Goal: Task Accomplishment & Management: Manage account settings

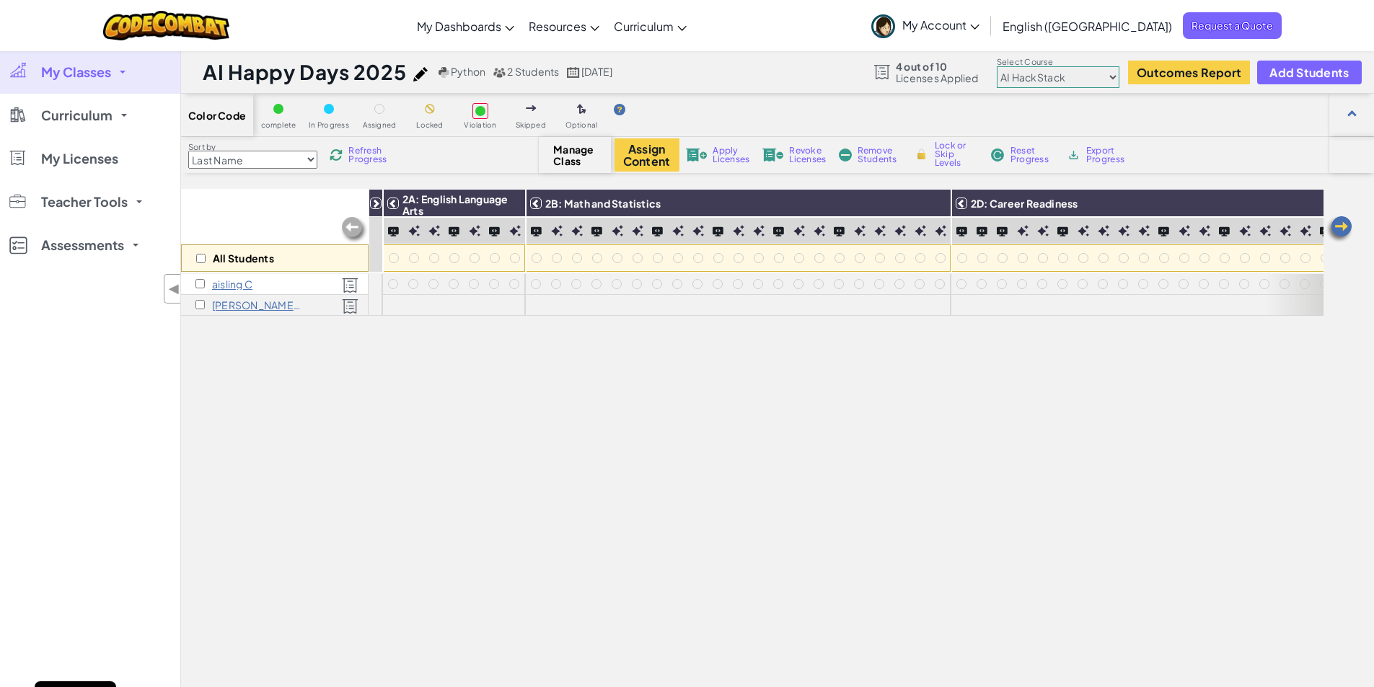
select select "663b25f11c568468efc8adde"
click at [245, 209] on div "All Students" at bounding box center [275, 231] width 188 height 84
click at [447, 456] on div "All Students 1: Intro to AI 2A: English Language Arts 2B: Math and Statistics 2…" at bounding box center [752, 496] width 1143 height 615
click at [351, 227] on img at bounding box center [354, 230] width 29 height 29
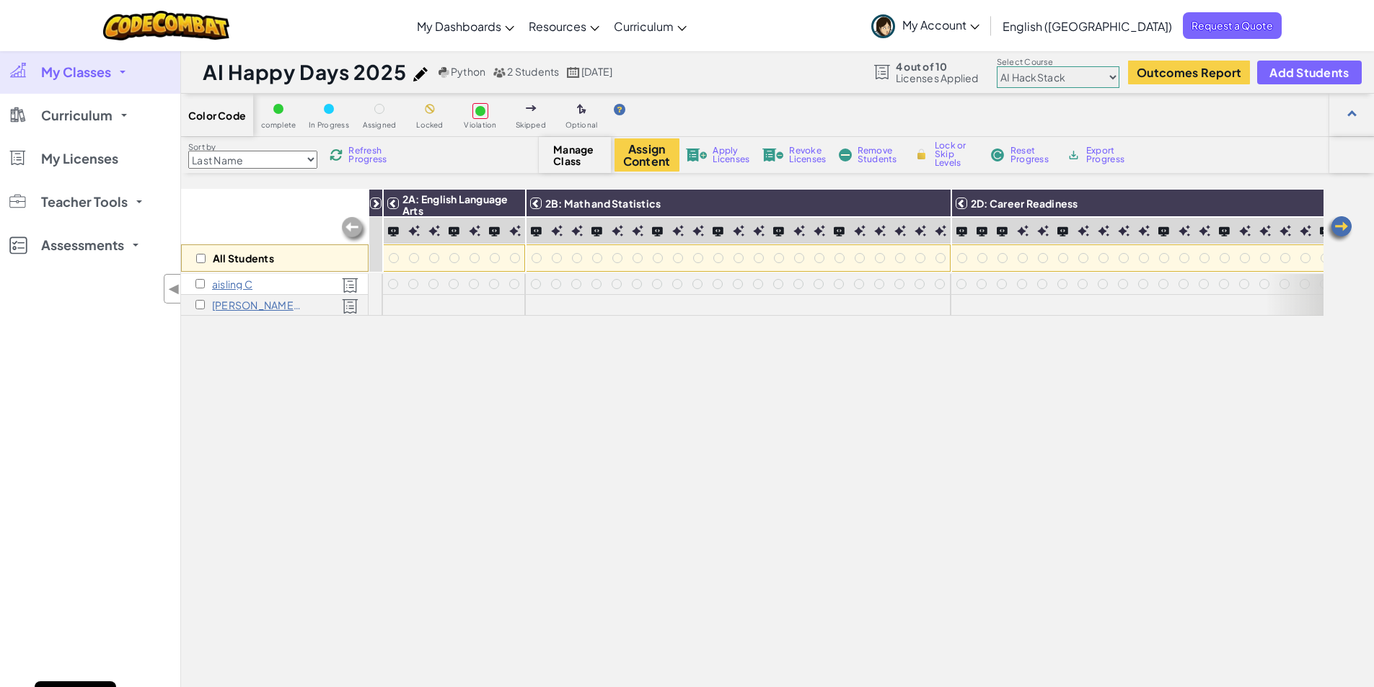
click at [422, 374] on div "All Students 1: Intro to AI 2A: English Language Arts 2B: Math and Statistics 2…" at bounding box center [752, 496] width 1143 height 615
click at [301, 204] on div "All Students" at bounding box center [275, 231] width 188 height 84
click at [347, 226] on img at bounding box center [354, 230] width 29 height 29
click at [351, 225] on img at bounding box center [354, 230] width 29 height 29
click at [198, 283] on input "checkbox" at bounding box center [199, 283] width 9 height 9
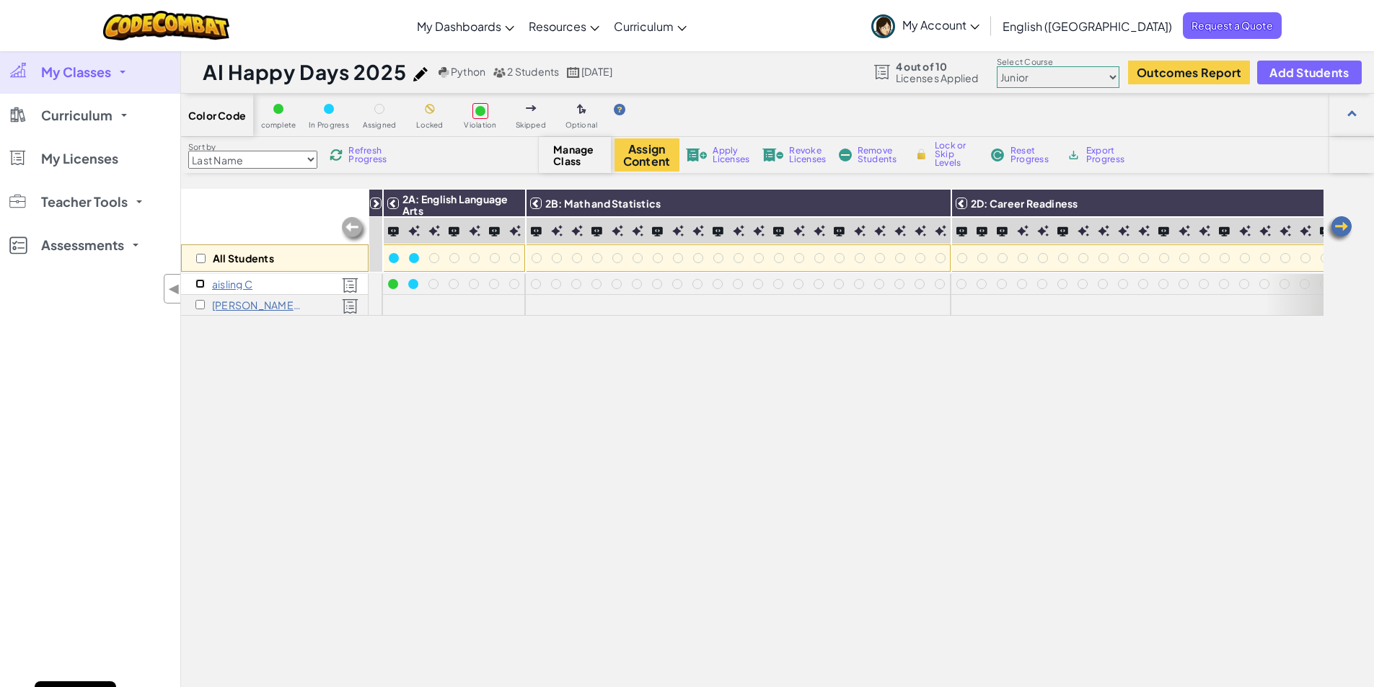
checkbox input "true"
click at [201, 307] on input "checkbox" at bounding box center [199, 304] width 9 height 9
checkbox input "true"
click at [649, 155] on button "Assign Content" at bounding box center [647, 155] width 65 height 33
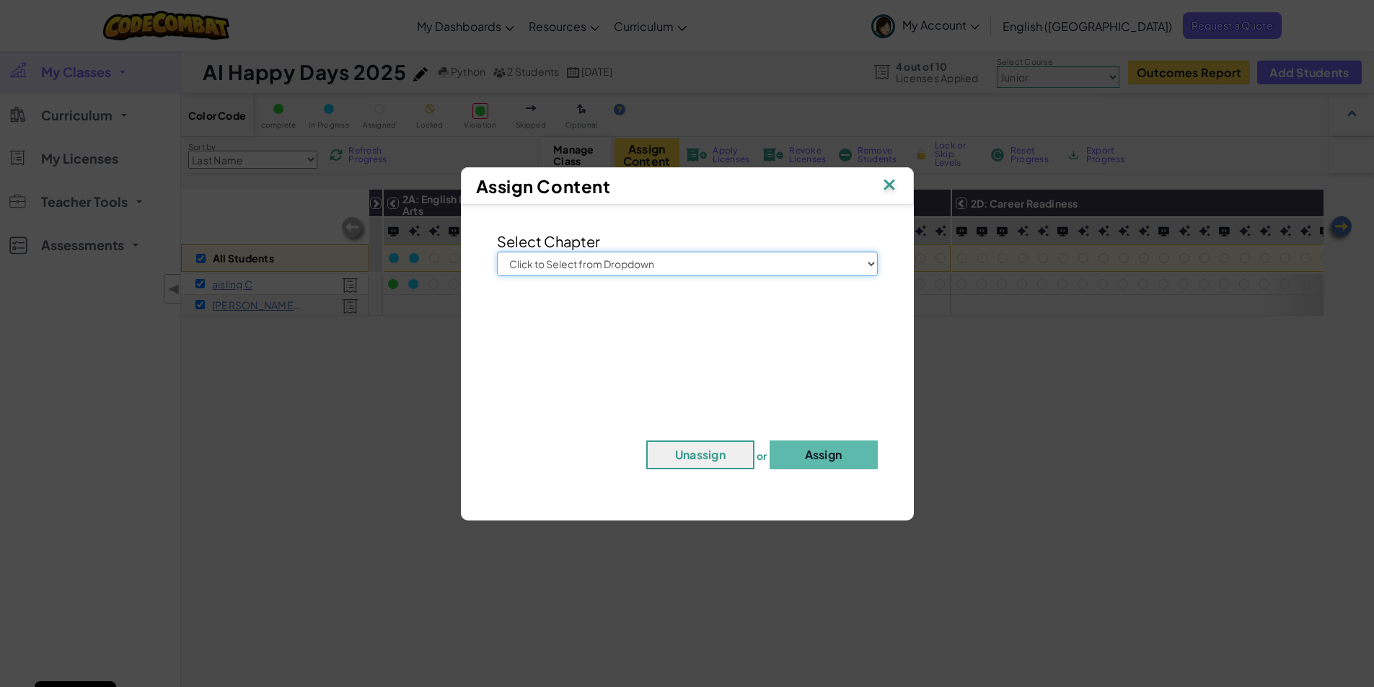
click at [870, 265] on select "Click to Select from Dropdown Junior Introduction to Computer Science Game Deve…" at bounding box center [687, 264] width 381 height 25
select select "AI HackStack"
click at [497, 252] on select "Click to Select from Dropdown Junior Introduction to Computer Science Game Deve…" at bounding box center [687, 264] width 381 height 25
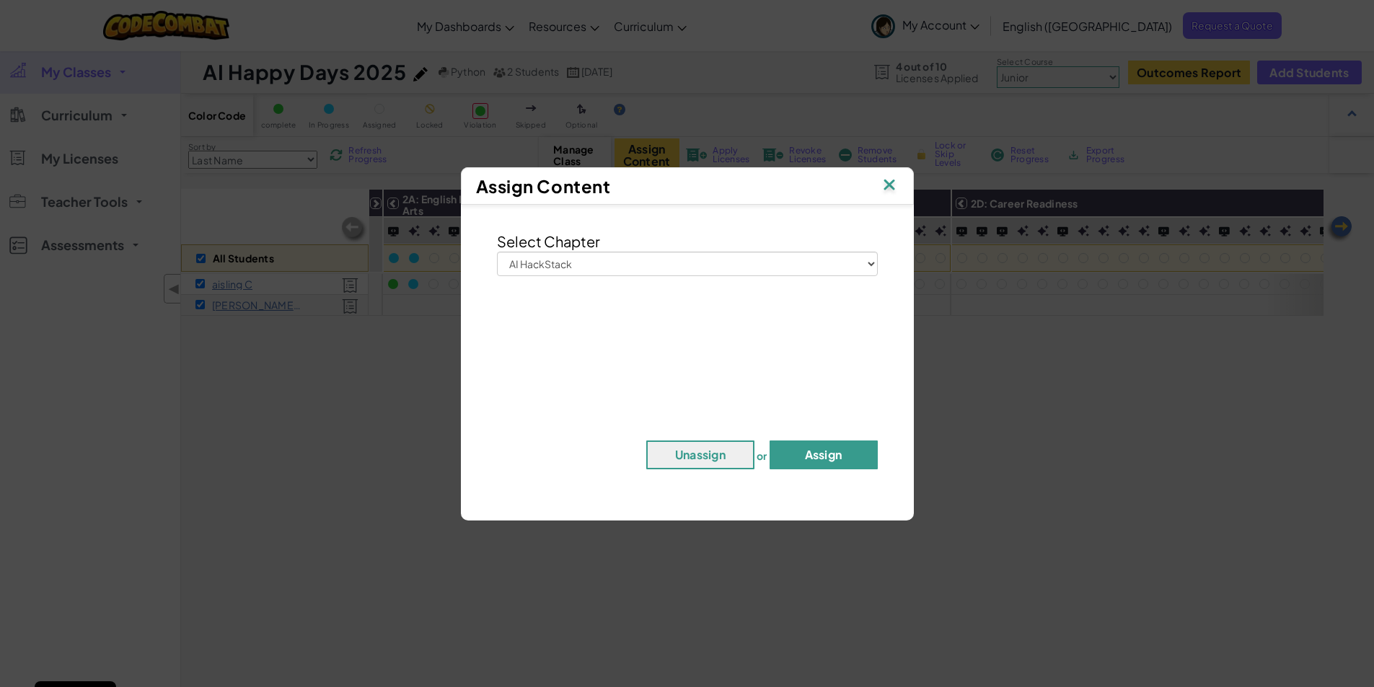
click at [835, 453] on button "Assign" at bounding box center [824, 455] width 108 height 29
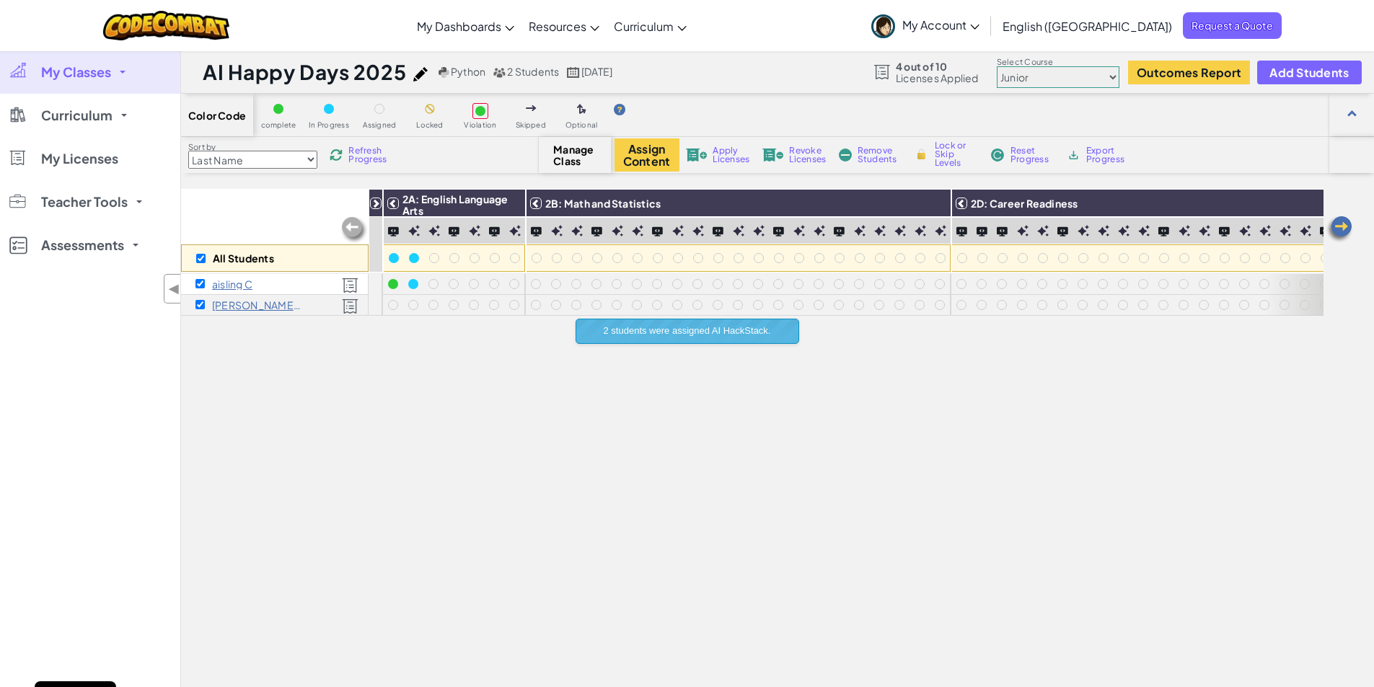
click at [437, 403] on div "All Students 1: Intro to AI 2A: English Language Arts 2B: Math and Statistics 2…" at bounding box center [752, 496] width 1143 height 615
click at [1335, 224] on img at bounding box center [1339, 229] width 29 height 29
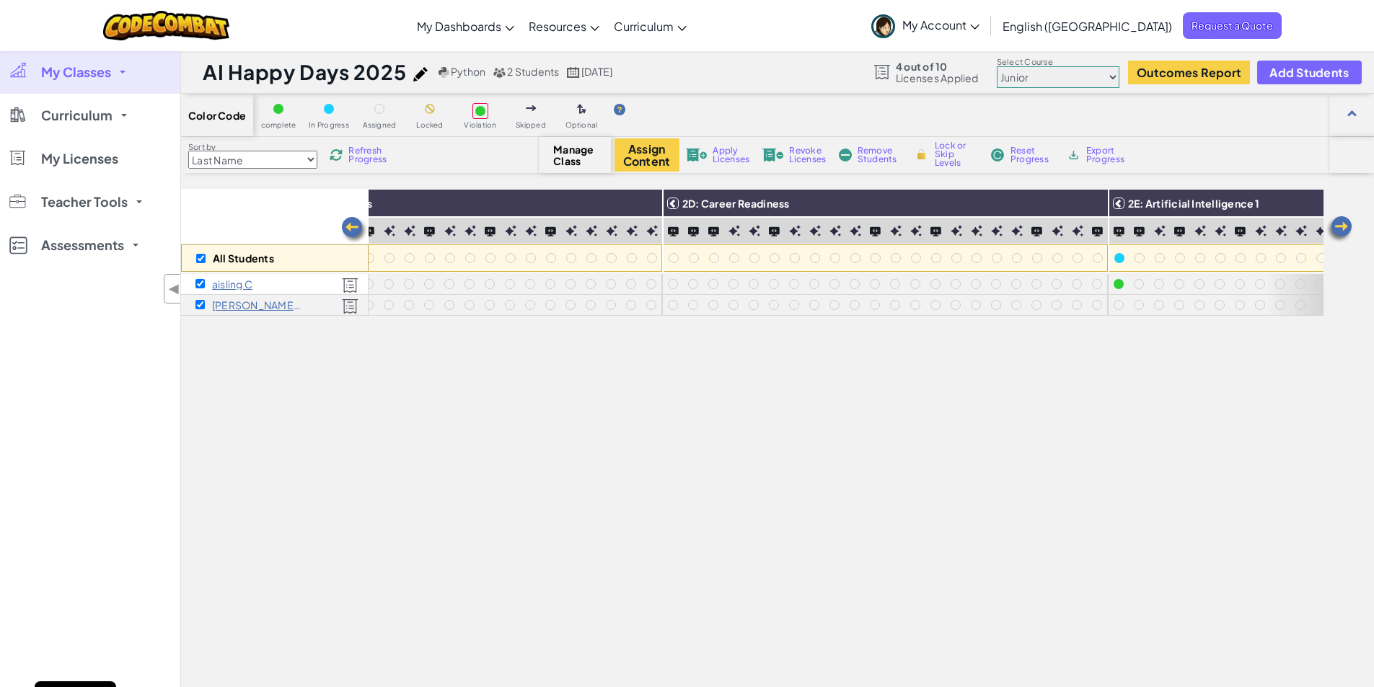
click at [1335, 224] on img at bounding box center [1339, 229] width 29 height 29
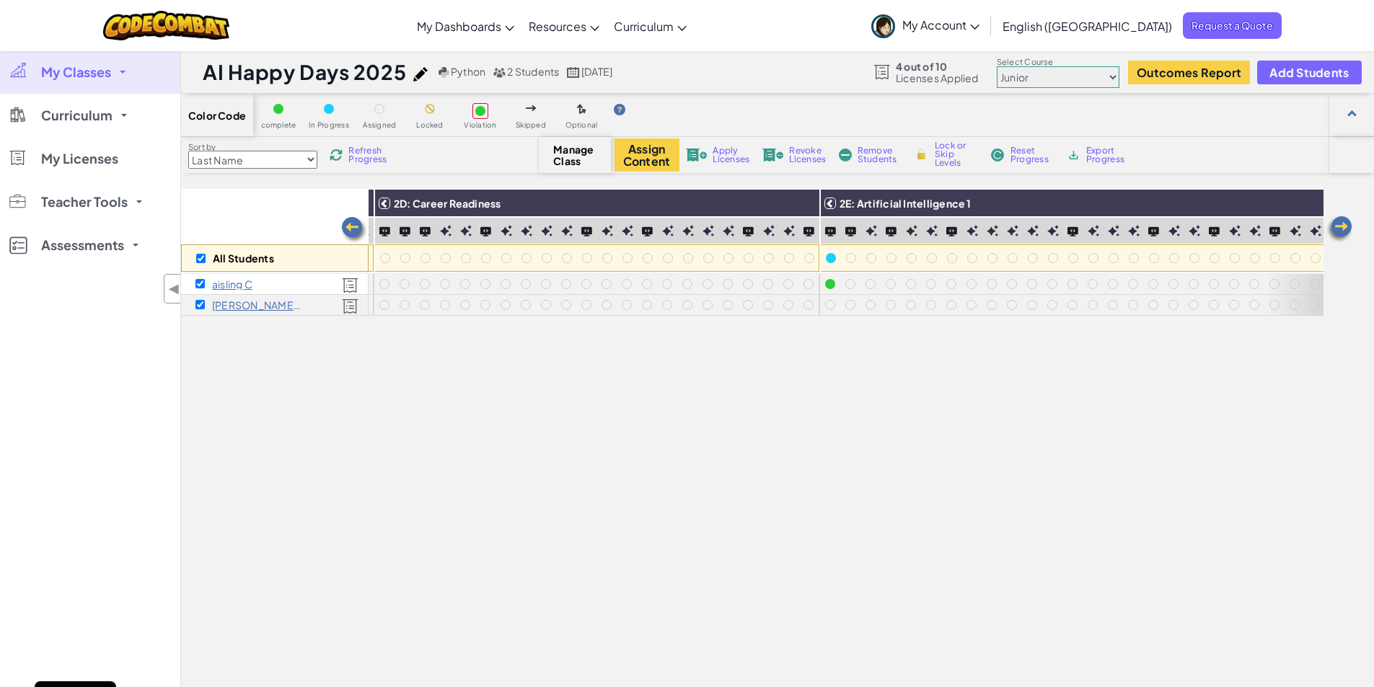
click at [1335, 224] on img at bounding box center [1339, 229] width 29 height 29
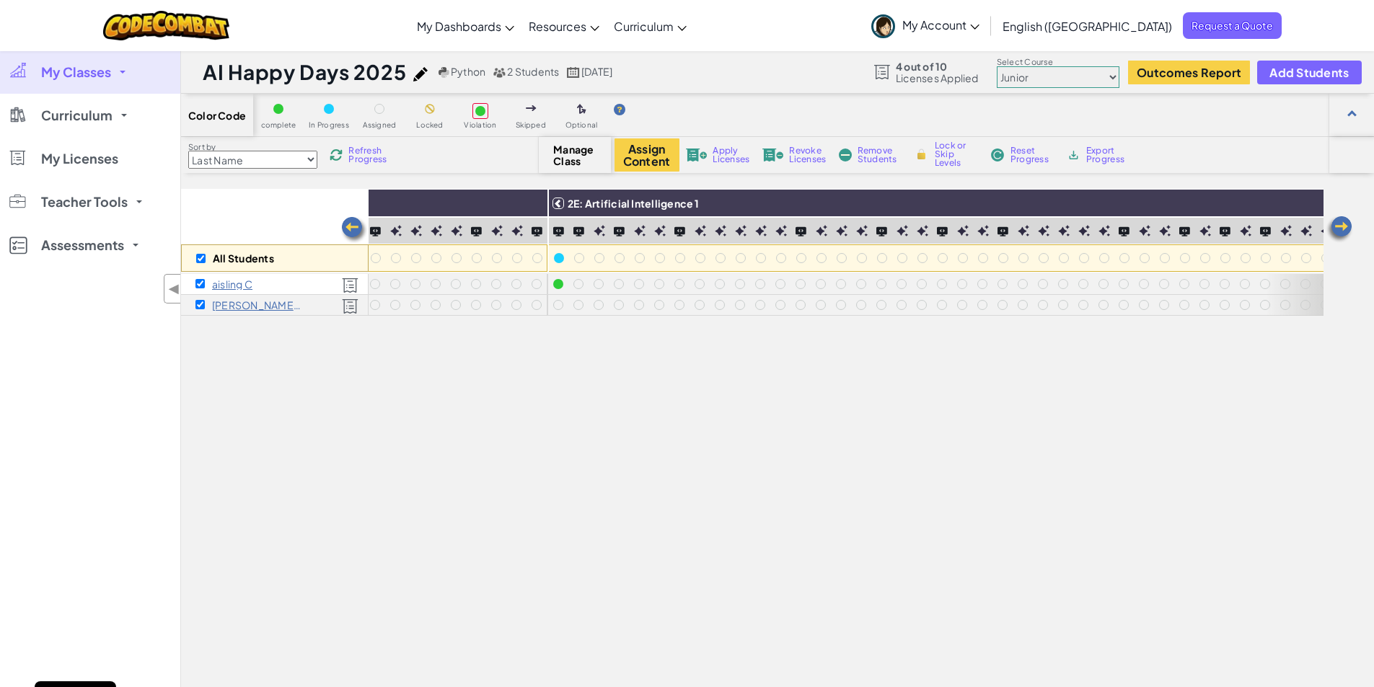
scroll to position [0, 866]
click at [355, 229] on img at bounding box center [354, 230] width 29 height 29
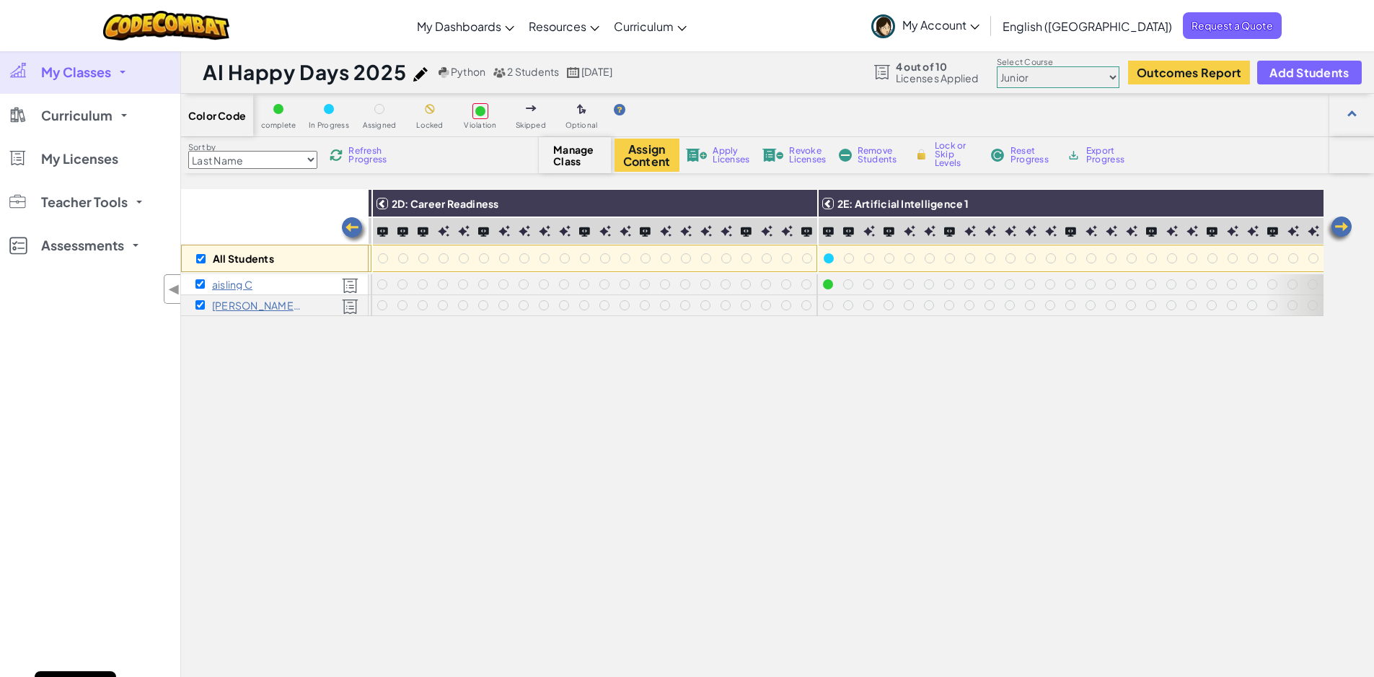
click at [355, 229] on img at bounding box center [354, 230] width 29 height 29
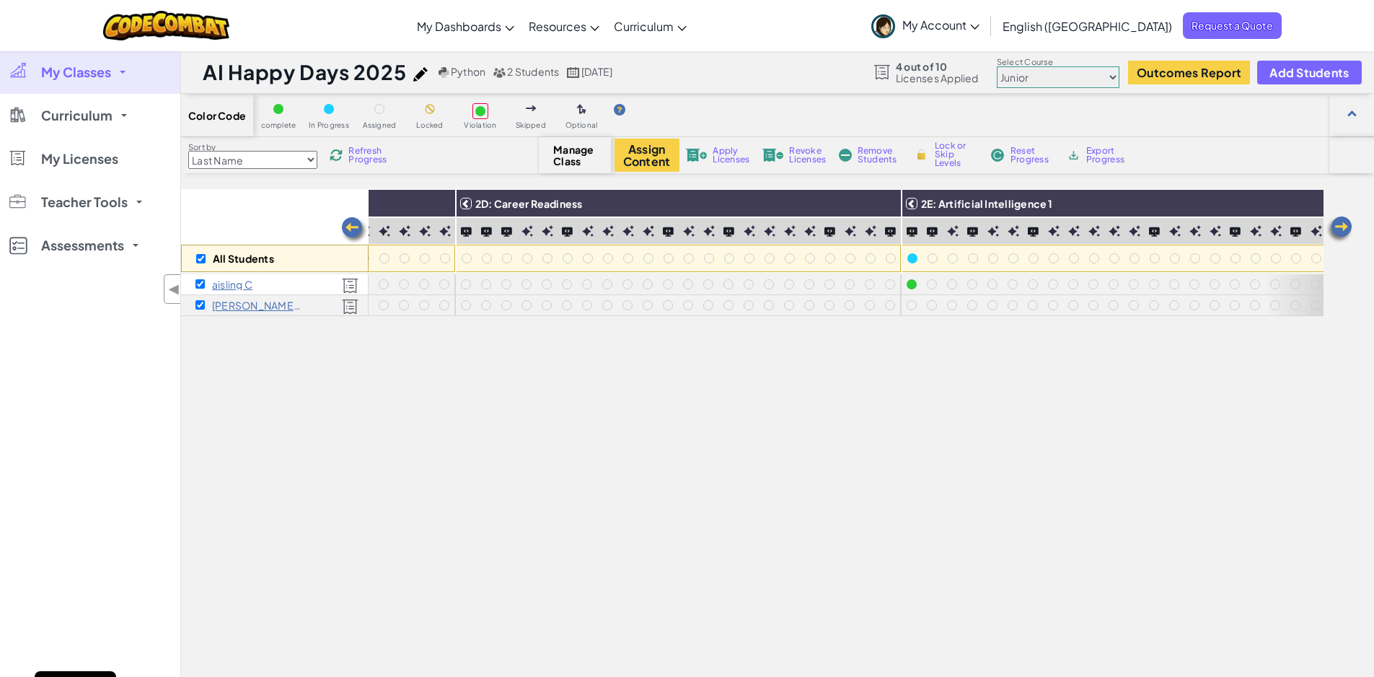
click at [355, 229] on img at bounding box center [354, 230] width 29 height 29
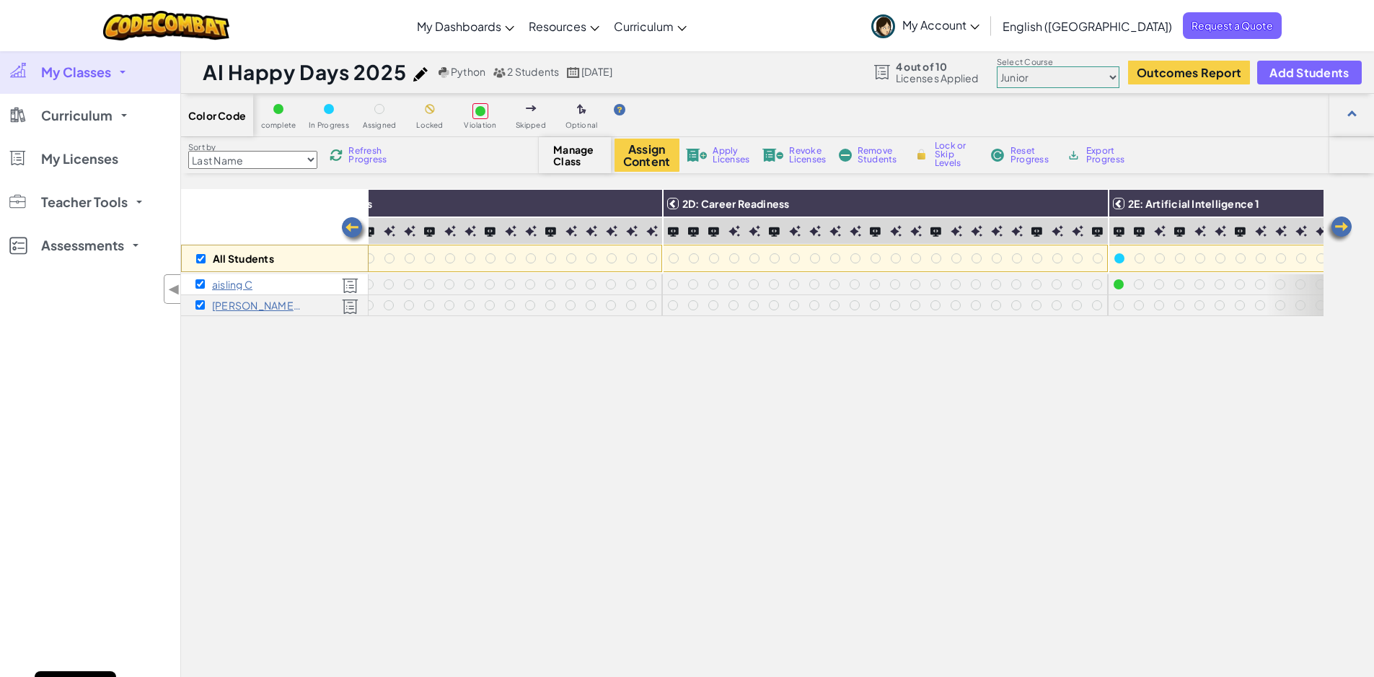
click at [355, 229] on img at bounding box center [354, 230] width 29 height 29
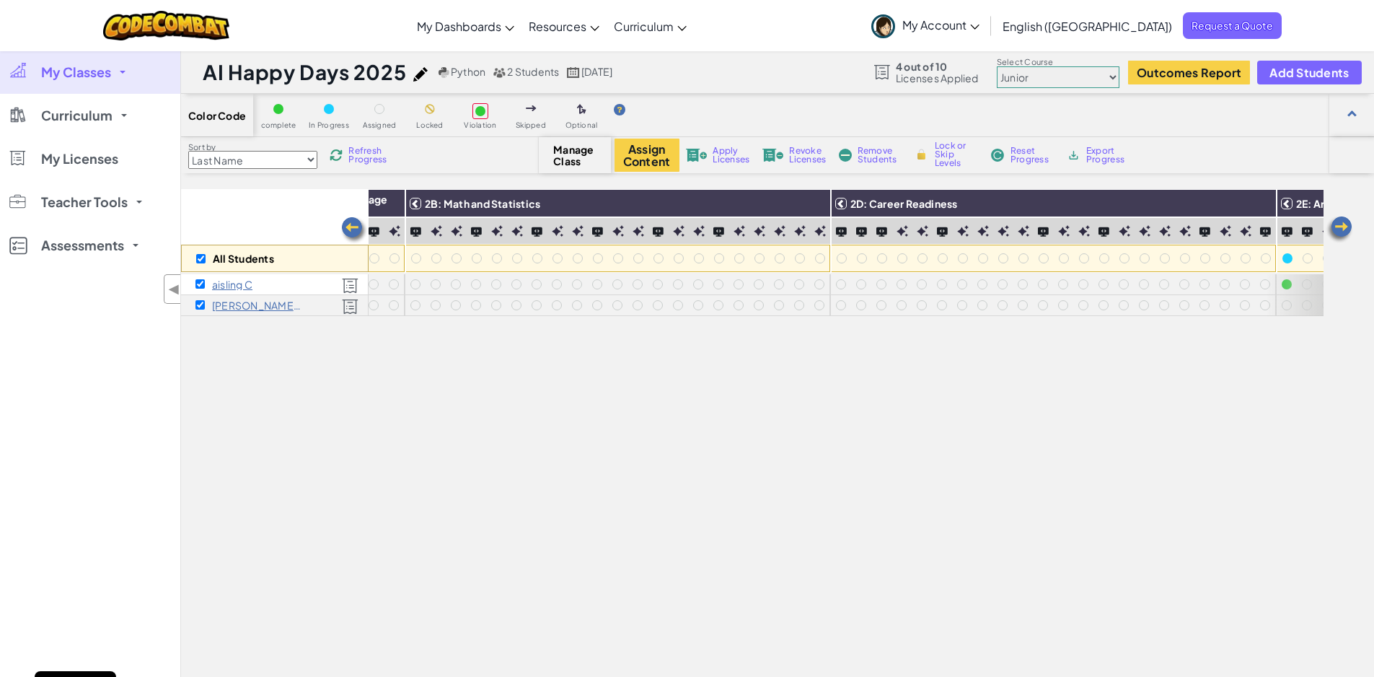
click at [355, 229] on img at bounding box center [354, 230] width 29 height 29
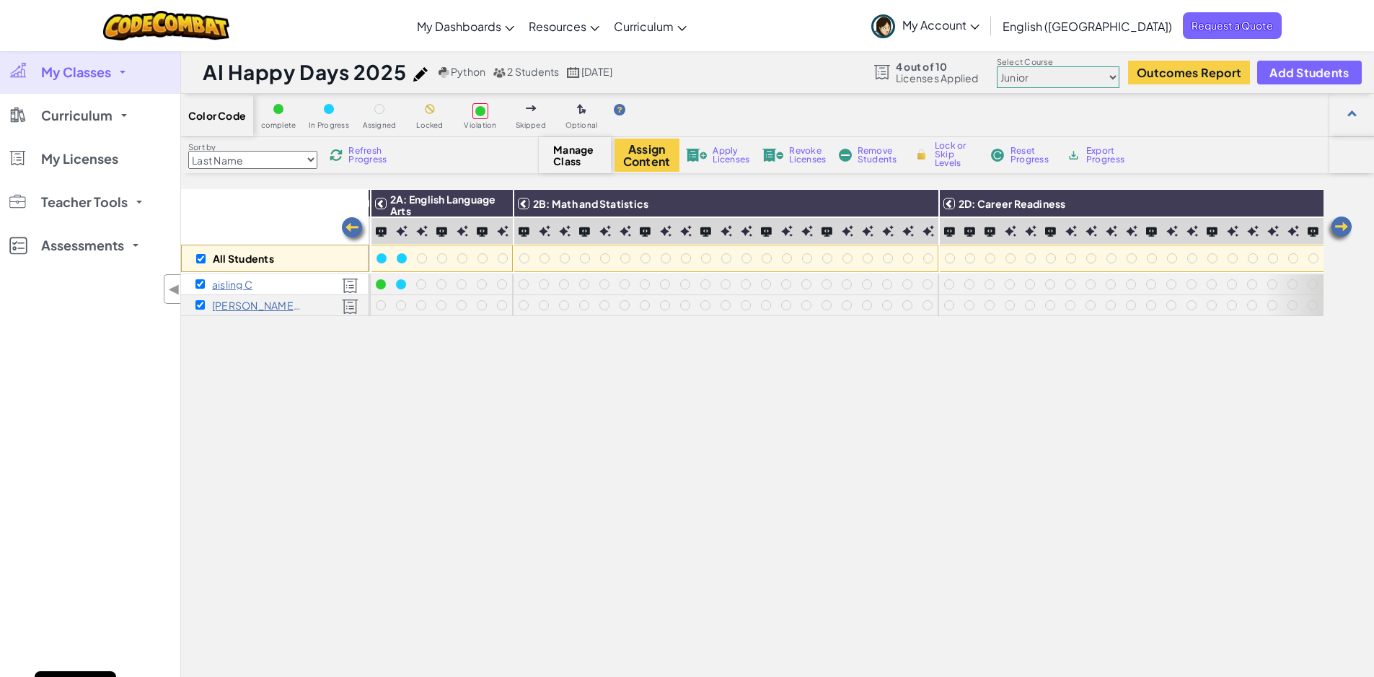
click at [355, 228] on img at bounding box center [354, 230] width 29 height 29
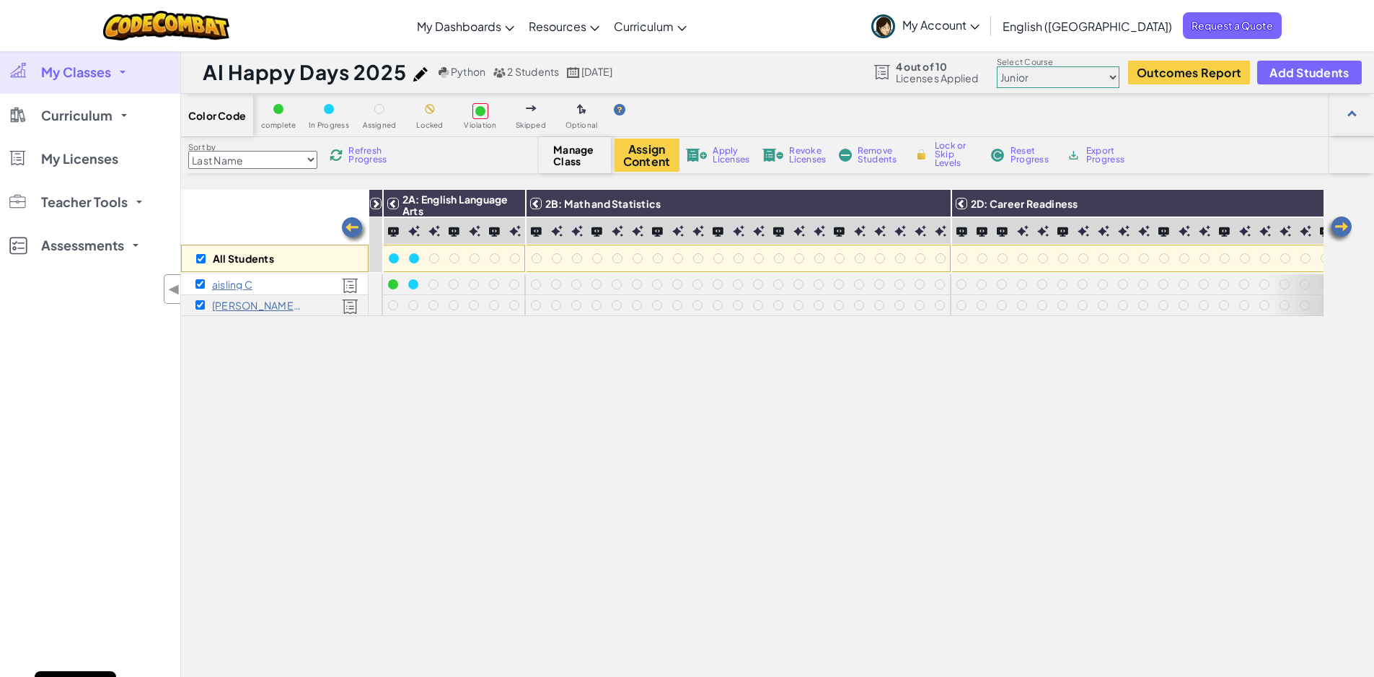
click at [355, 228] on img at bounding box center [354, 230] width 29 height 29
click at [354, 228] on img at bounding box center [354, 230] width 29 height 29
click at [353, 226] on img at bounding box center [354, 230] width 29 height 29
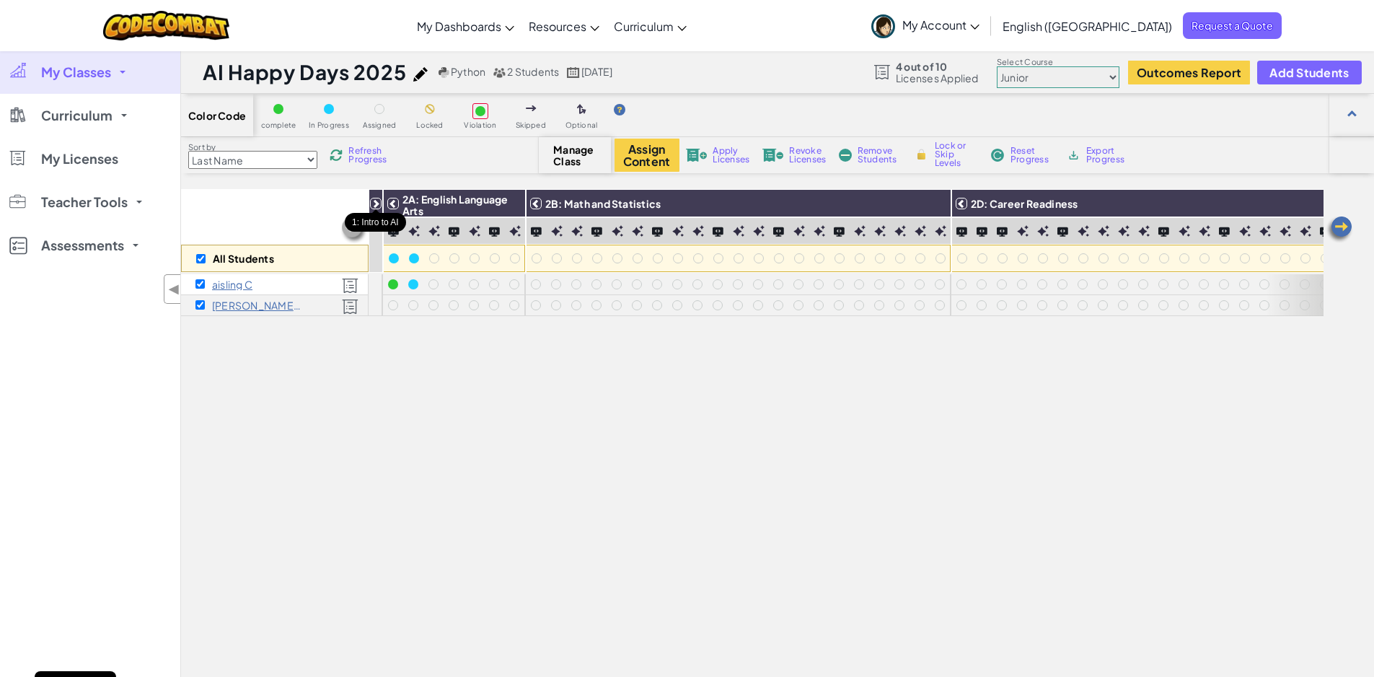
click at [374, 204] on icon at bounding box center [376, 203] width 10 height 10
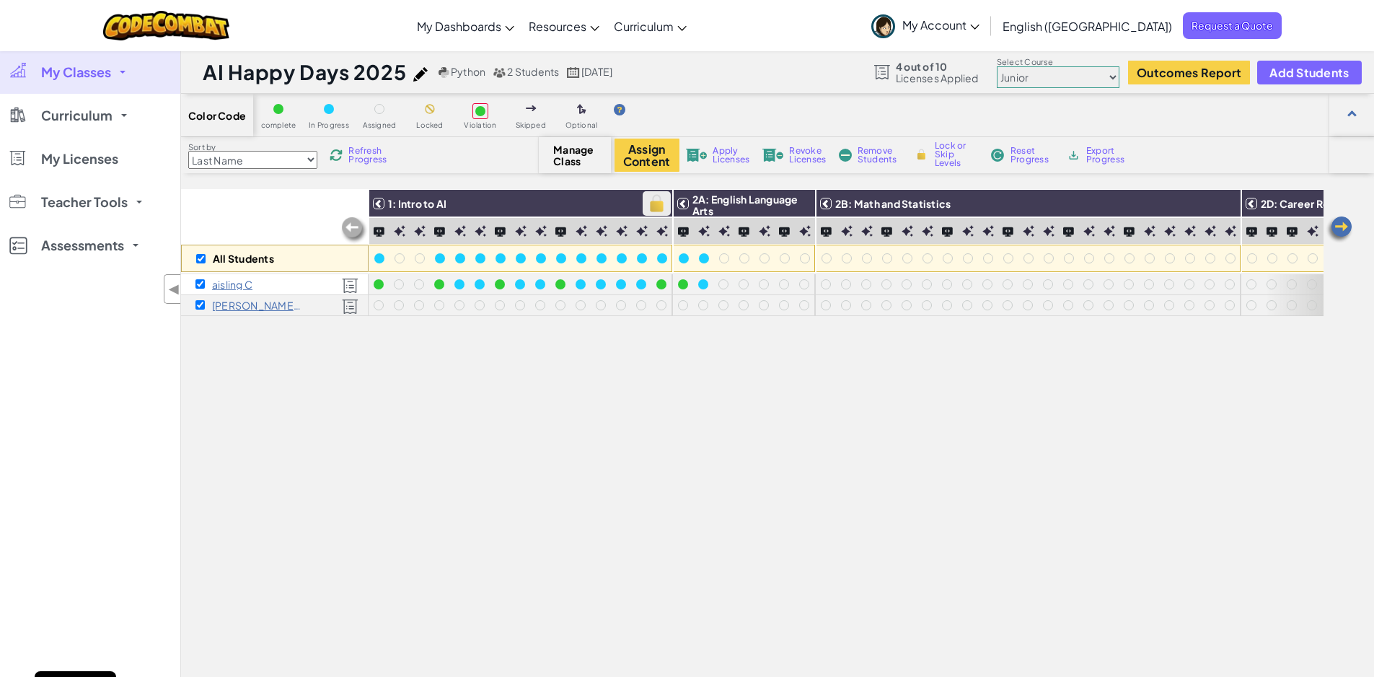
click at [654, 197] on img at bounding box center [656, 204] width 25 height 22
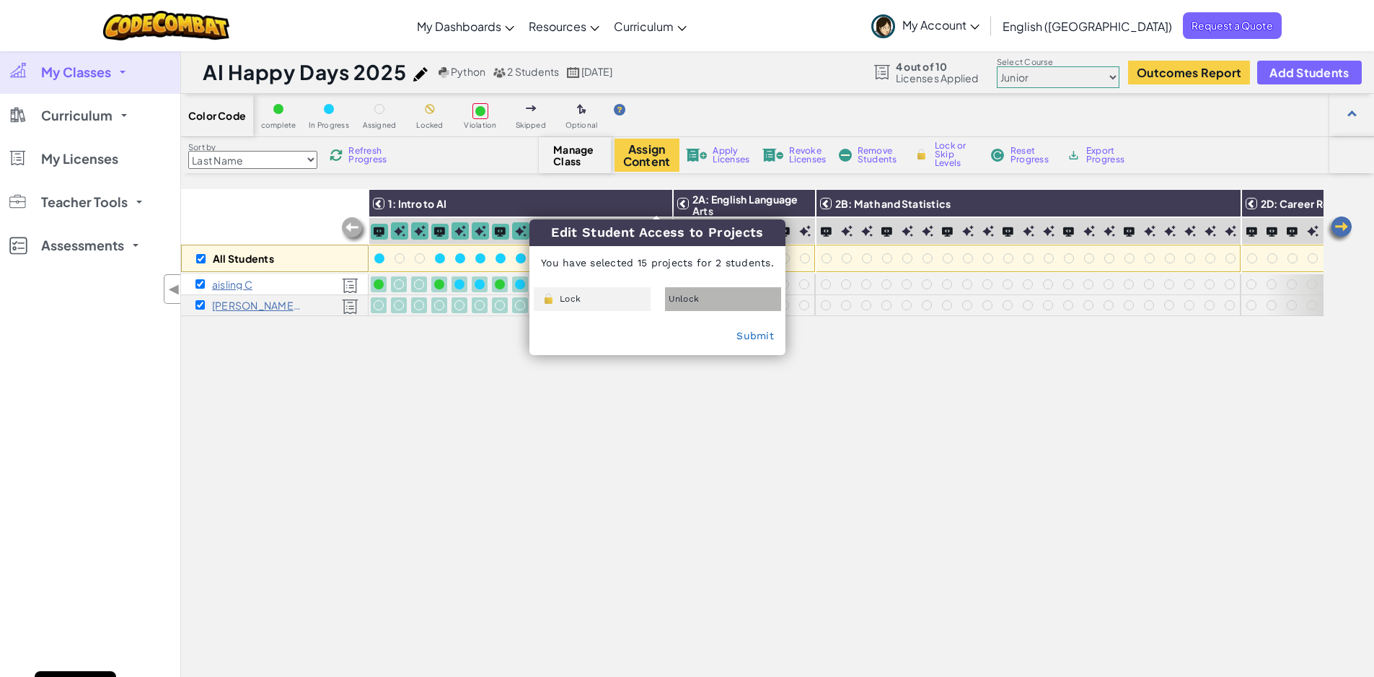
click at [682, 296] on span "Unlock" at bounding box center [684, 298] width 31 height 9
click at [744, 333] on link "Submit" at bounding box center [756, 336] width 38 height 12
checkbox input "false"
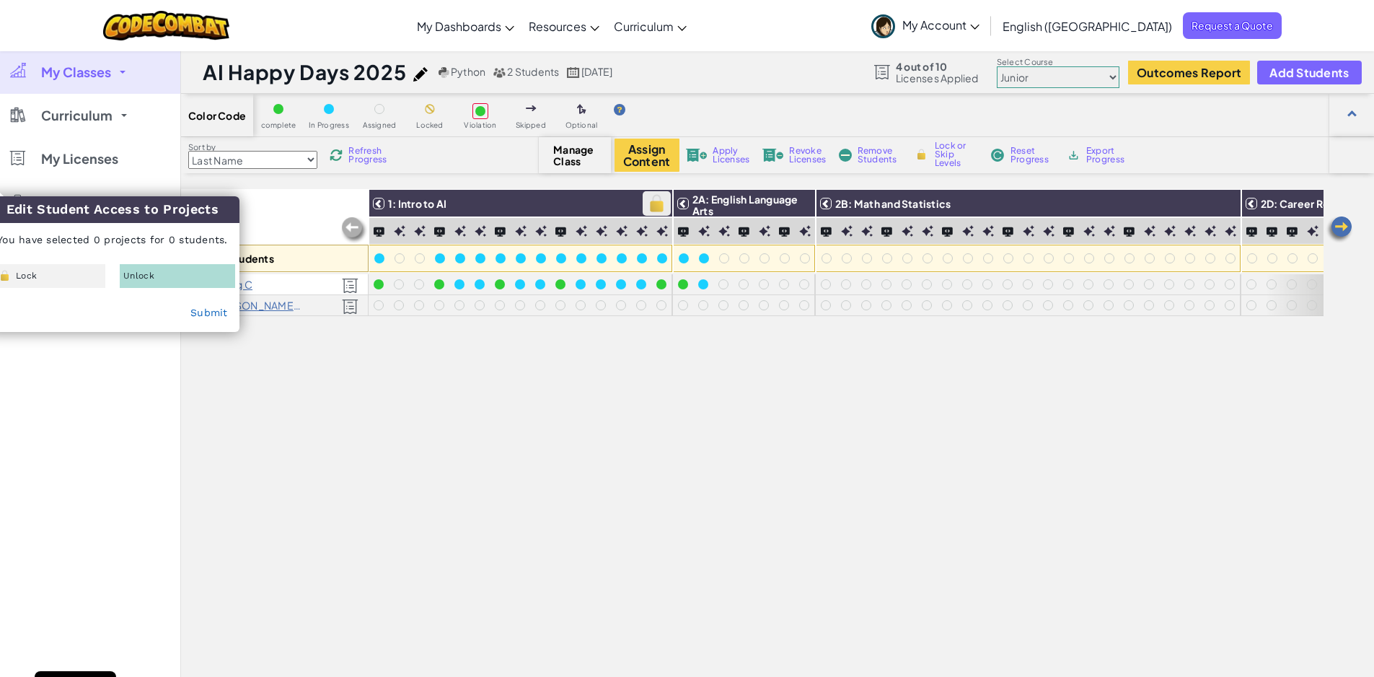
click at [657, 208] on img at bounding box center [656, 204] width 25 height 22
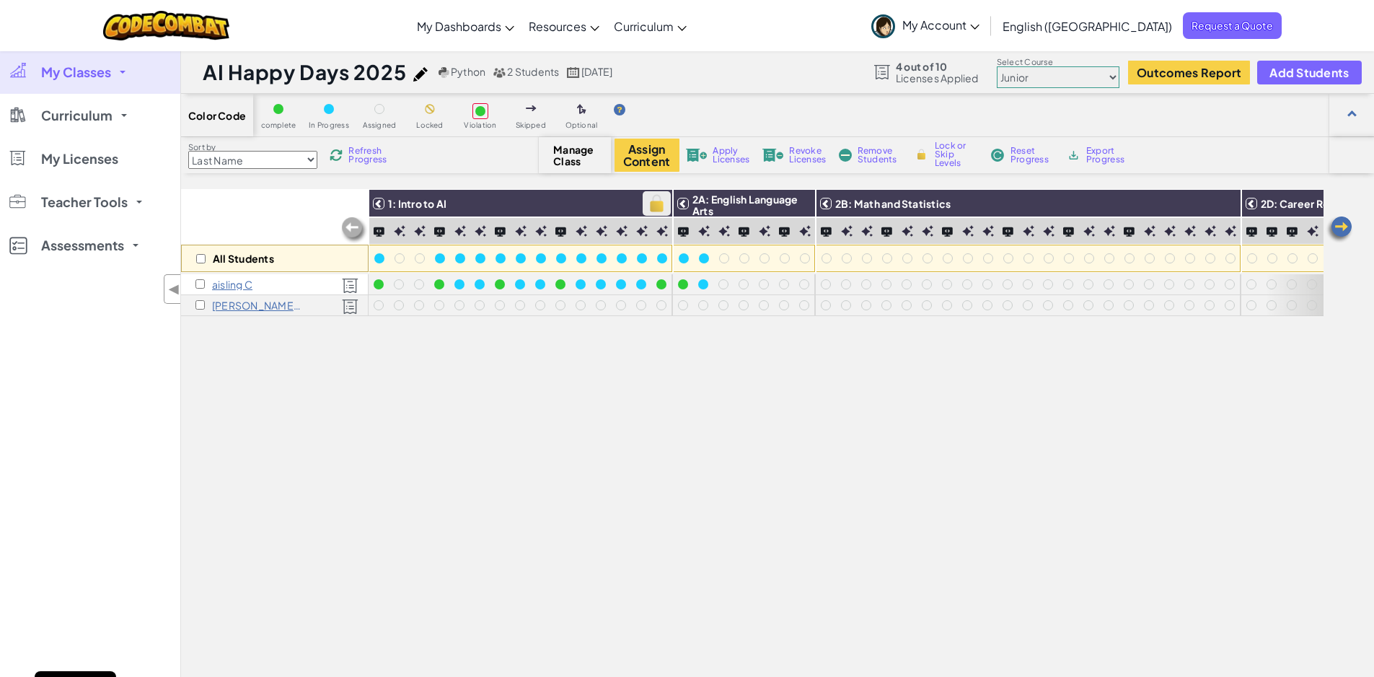
click at [657, 208] on img at bounding box center [656, 204] width 25 height 22
checkbox input "true"
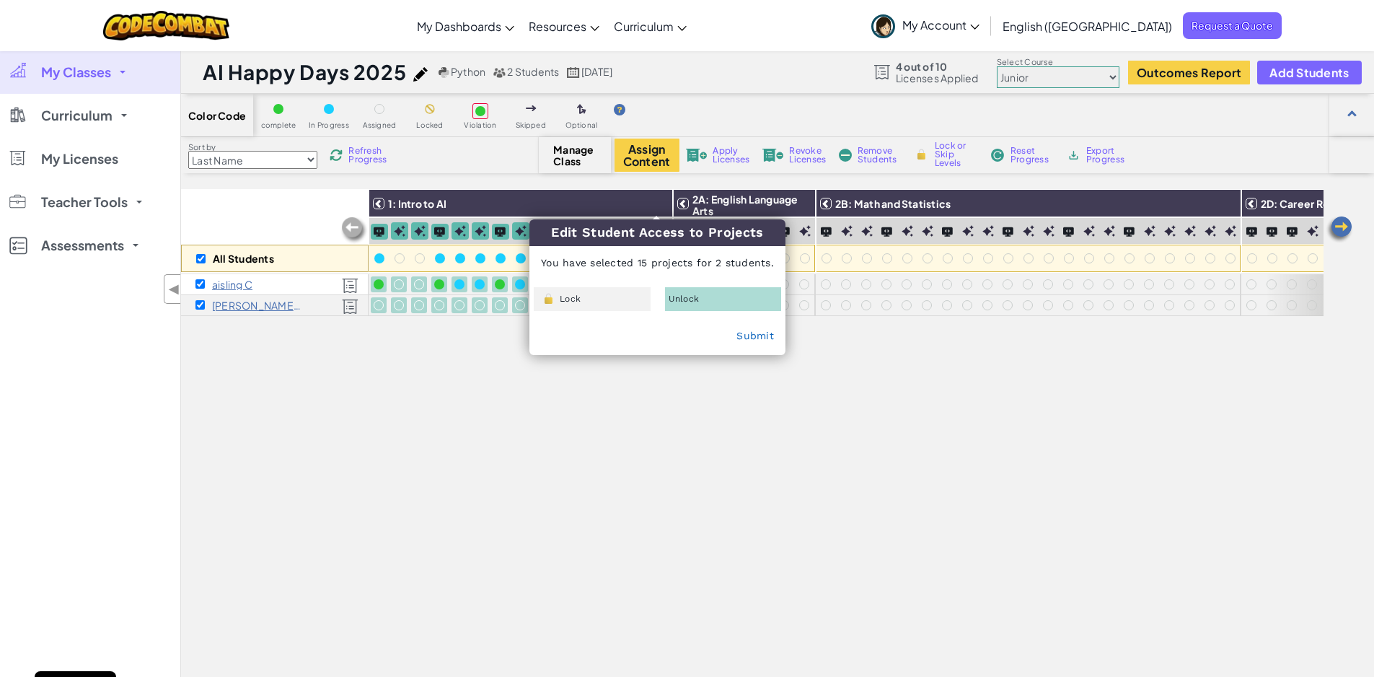
click at [706, 299] on div "Unlock" at bounding box center [723, 299] width 117 height 24
click at [748, 335] on link "Submit" at bounding box center [756, 336] width 38 height 12
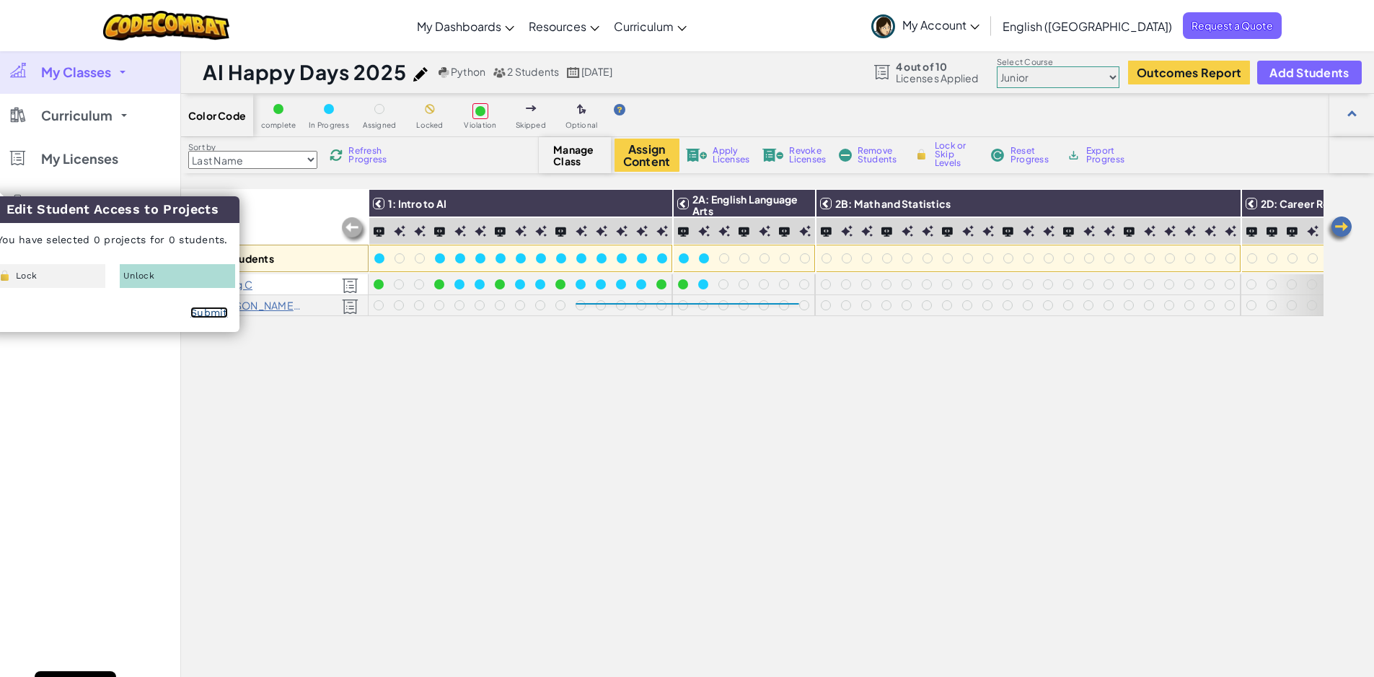
checkbox input "false"
click at [349, 461] on div "All Students 1: Intro to AI 2A: English Language Arts 2B: Math and Statistics 2…" at bounding box center [752, 491] width 1143 height 605
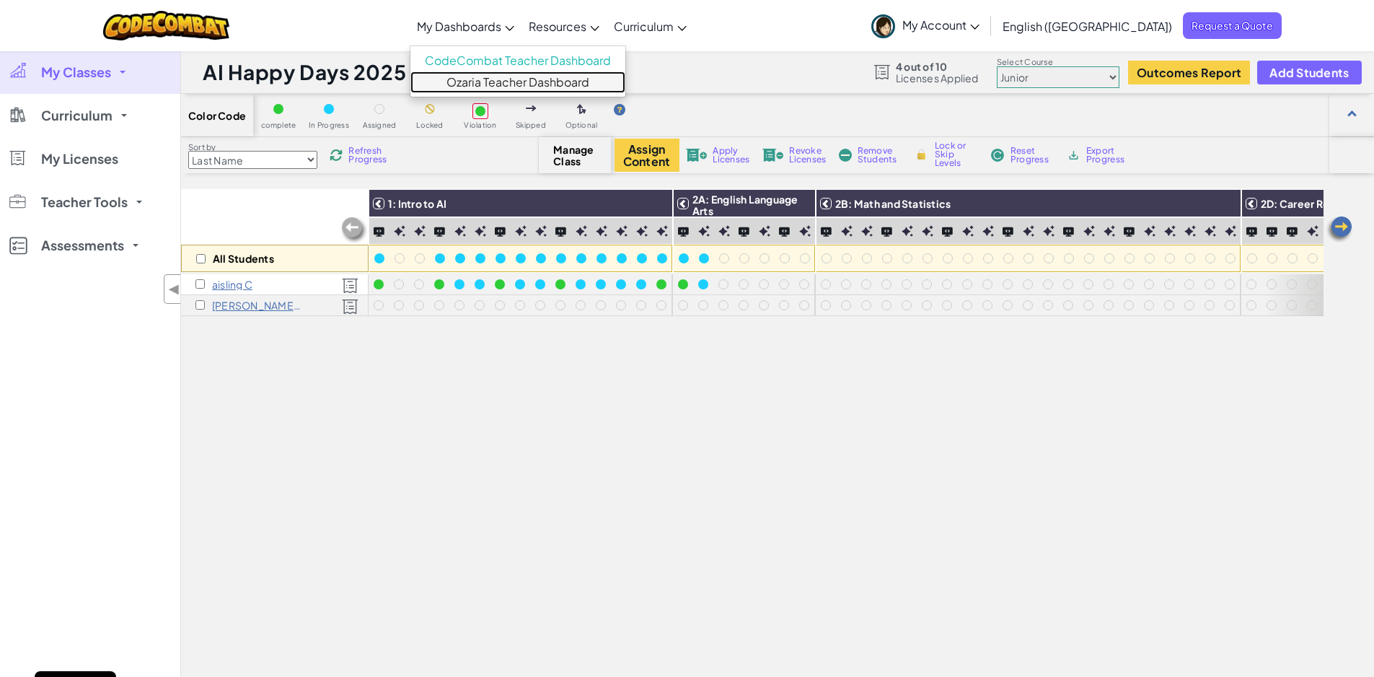
click at [525, 81] on link "Ozaria Teacher Dashboard" at bounding box center [517, 82] width 215 height 22
